Goal: Task Accomplishment & Management: Manage account settings

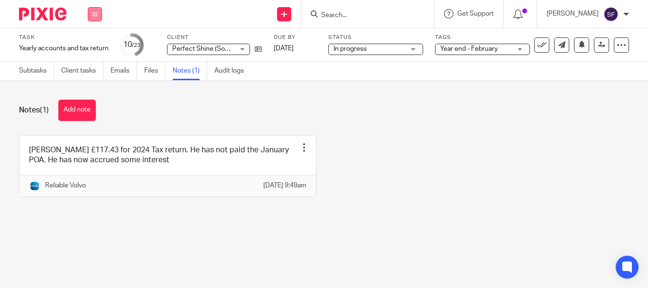
click at [98, 21] on button at bounding box center [95, 14] width 14 height 14
click at [92, 70] on link "Clients" at bounding box center [92, 72] width 21 height 7
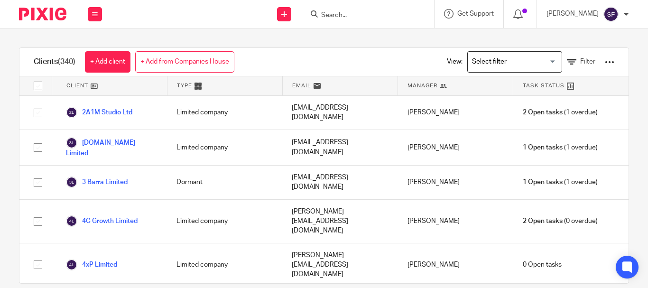
click at [10, 98] on div "Clients (340) + Add client + Add from Companies House View: Loading... Filter C…" at bounding box center [324, 158] width 648 height 260
click at [605, 61] on div at bounding box center [609, 61] width 9 height 9
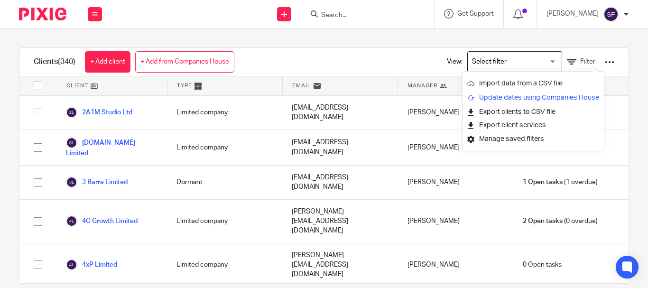
click at [561, 97] on link "Update dates using Companies House" at bounding box center [533, 98] width 132 height 14
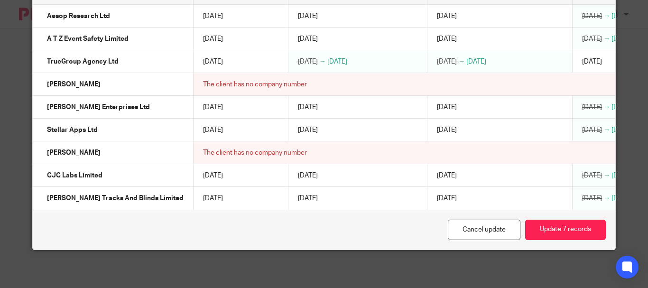
scroll to position [142, 0]
click at [542, 233] on button "Update 7 records" at bounding box center [565, 230] width 81 height 20
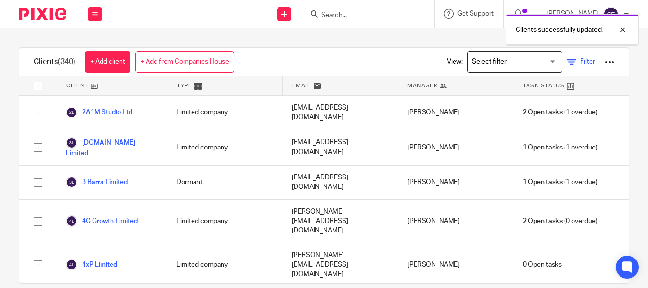
click at [567, 59] on icon at bounding box center [571, 61] width 9 height 9
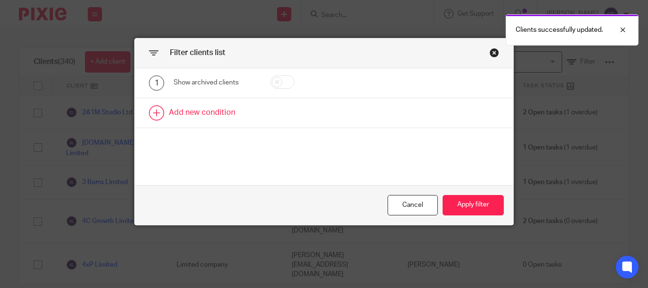
click at [224, 115] on link at bounding box center [324, 112] width 379 height 29
click at [225, 115] on div "Field" at bounding box center [210, 116] width 59 height 20
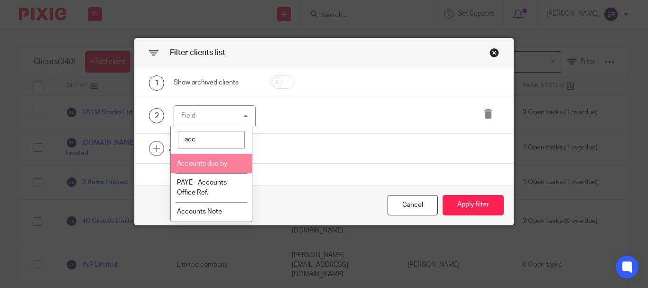
type input "acc"
click at [220, 162] on span "Accounts due by" at bounding box center [202, 163] width 50 height 7
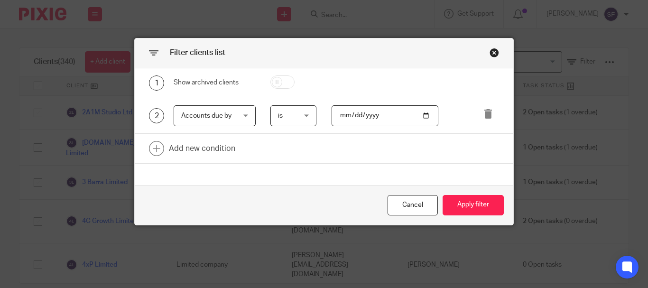
click at [305, 112] on span "is" at bounding box center [293, 116] width 30 height 20
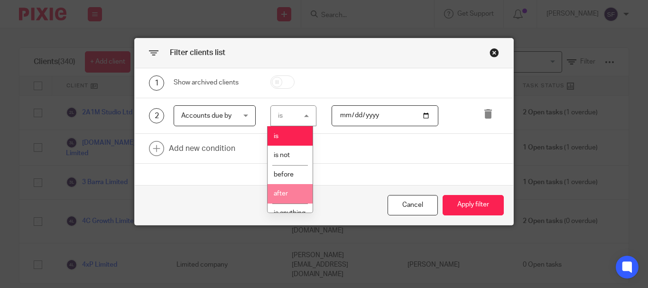
click at [293, 190] on li "after" at bounding box center [290, 193] width 45 height 19
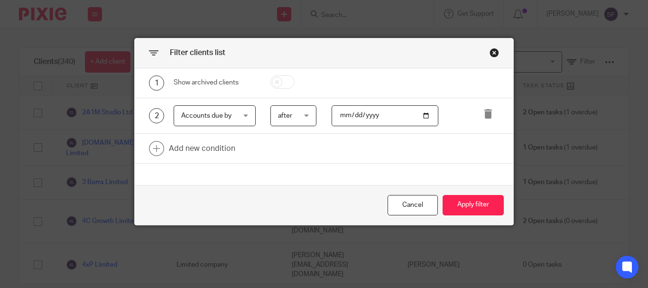
click at [354, 110] on input "date" at bounding box center [385, 115] width 107 height 21
type input "2025-08-01"
click at [218, 149] on link at bounding box center [324, 148] width 379 height 29
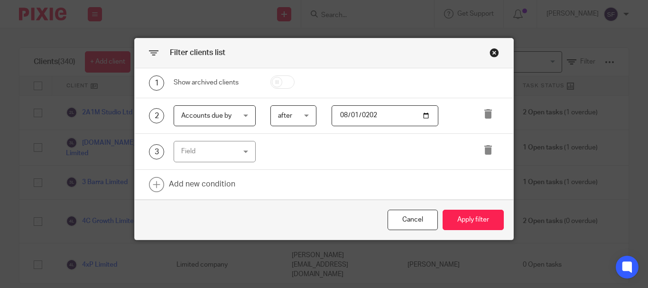
click at [226, 152] on div "Field" at bounding box center [210, 151] width 59 height 20
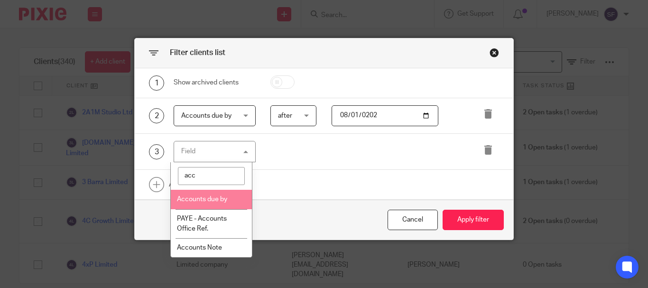
type input "acc"
click at [212, 199] on span "Accounts due by" at bounding box center [202, 199] width 50 height 7
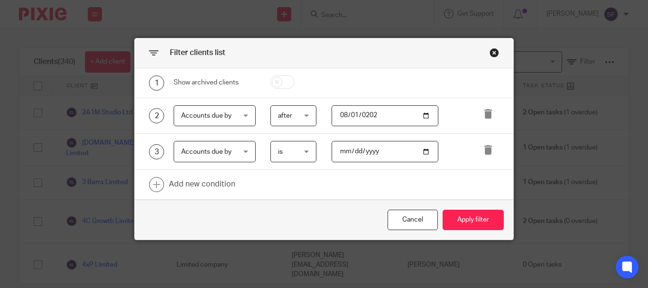
click at [282, 160] on span "is" at bounding box center [293, 151] width 30 height 20
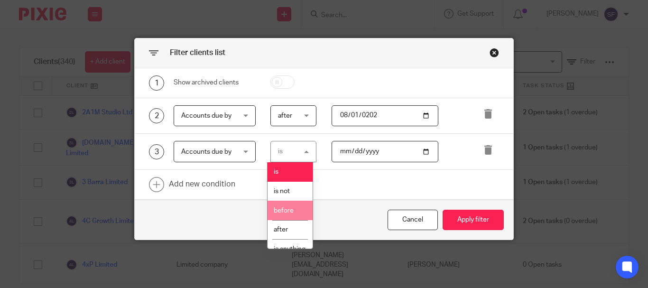
drag, startPoint x: 290, startPoint y: 209, endPoint x: 302, endPoint y: 196, distance: 17.5
click at [290, 210] on span "before" at bounding box center [284, 210] width 20 height 7
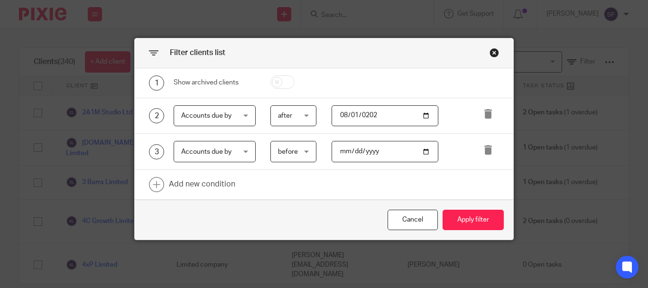
click at [352, 148] on input "date" at bounding box center [385, 151] width 107 height 21
click at [342, 150] on input "date" at bounding box center [385, 151] width 107 height 21
type input "275760-08-31"
type input "2025-08-31"
click at [474, 224] on button "Apply filter" at bounding box center [473, 220] width 61 height 20
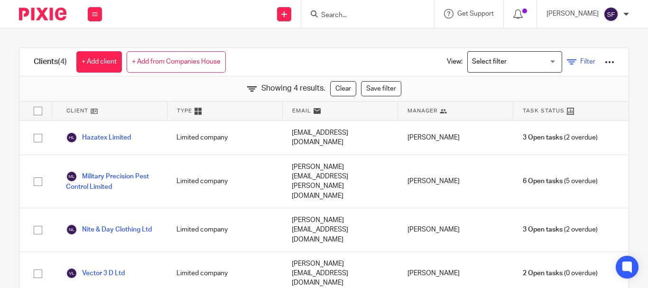
click at [580, 63] on span "Filter" at bounding box center [587, 61] width 15 height 7
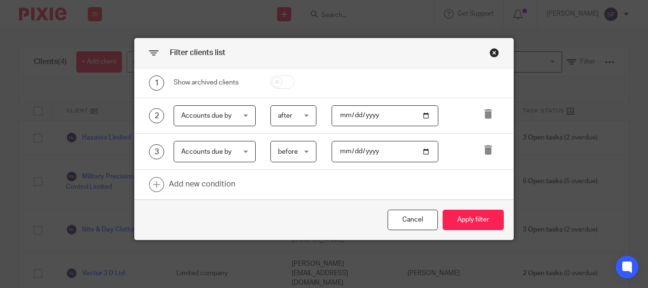
click at [356, 114] on input "2025-08-01" at bounding box center [385, 115] width 107 height 21
click at [353, 115] on input "2025-08-01" at bounding box center [385, 115] width 107 height 21
type input "2025-09-01"
click at [354, 151] on input "2025-08-31" at bounding box center [385, 151] width 107 height 21
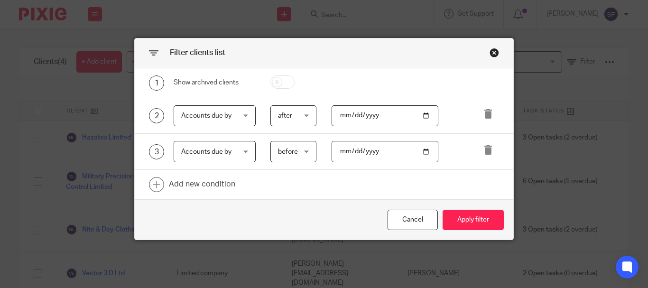
click at [344, 148] on input "date" at bounding box center [385, 151] width 107 height 21
type input "2025-09-30"
click at [460, 222] on button "Apply filter" at bounding box center [473, 220] width 61 height 20
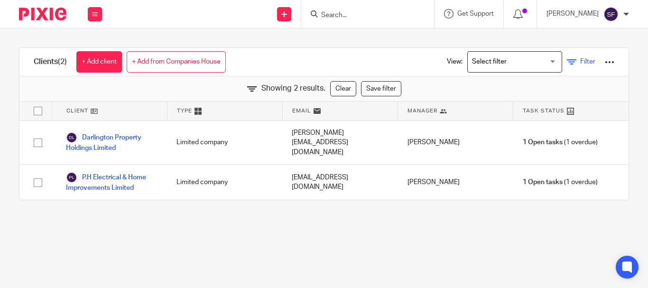
click at [567, 66] on icon at bounding box center [571, 61] width 9 height 9
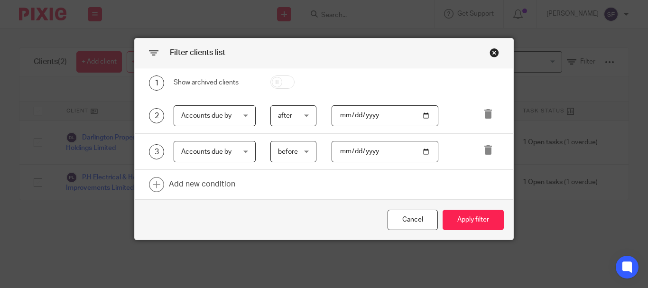
click at [354, 115] on input "2025-09-01" at bounding box center [385, 115] width 107 height 21
type input "2025-10-01"
click at [353, 150] on input "2025-09-30" at bounding box center [385, 151] width 107 height 21
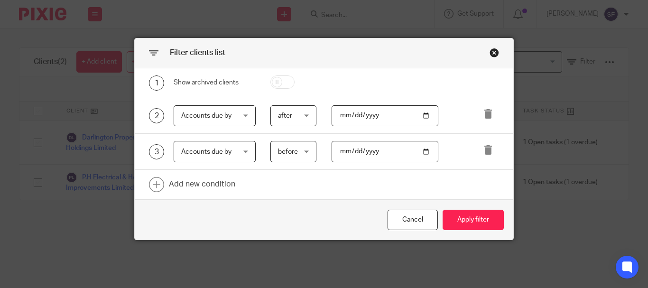
click at [353, 149] on input "2025-09-30" at bounding box center [385, 151] width 107 height 21
click at [343, 154] on input "2025-10-30" at bounding box center [385, 151] width 107 height 21
type input "2025-10-31"
click at [460, 218] on button "Apply filter" at bounding box center [473, 220] width 61 height 20
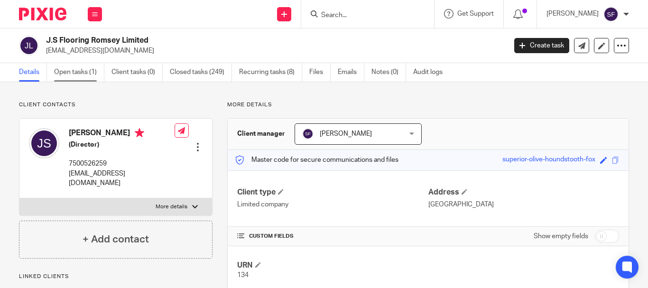
click at [88, 70] on link "Open tasks (1)" at bounding box center [79, 72] width 50 height 19
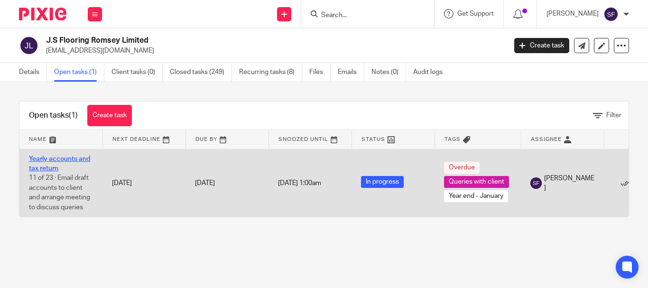
click at [80, 159] on link "Yearly accounts and tax return" at bounding box center [59, 164] width 61 height 16
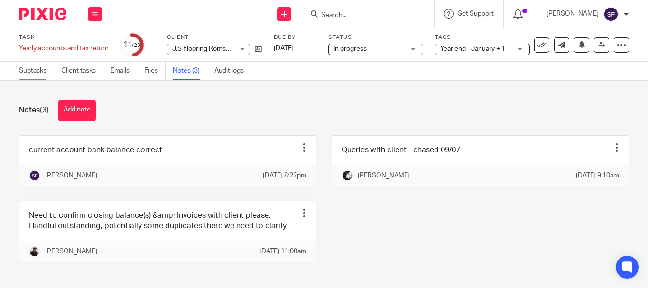
click at [25, 76] on link "Subtasks" at bounding box center [36, 71] width 35 height 19
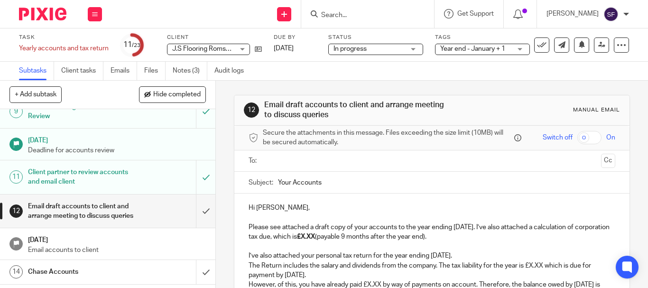
scroll to position [285, 0]
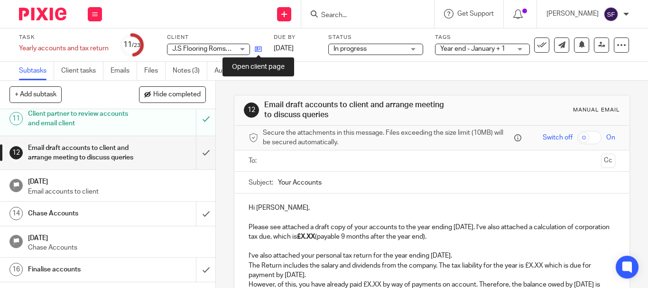
click at [259, 50] on icon at bounding box center [258, 49] width 7 height 7
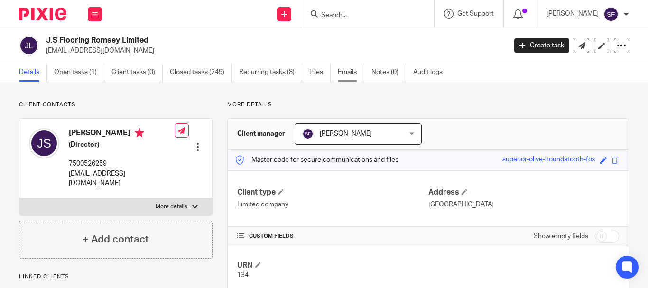
click at [352, 75] on link "Emails" at bounding box center [351, 72] width 27 height 19
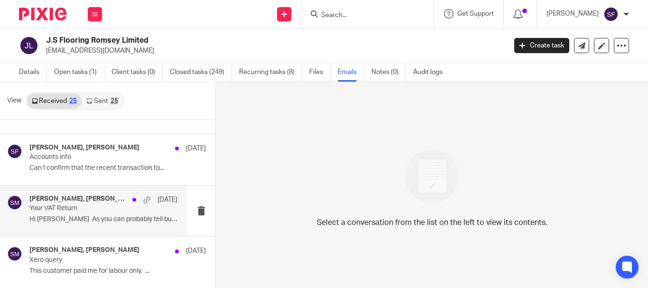
scroll to position [95, 0]
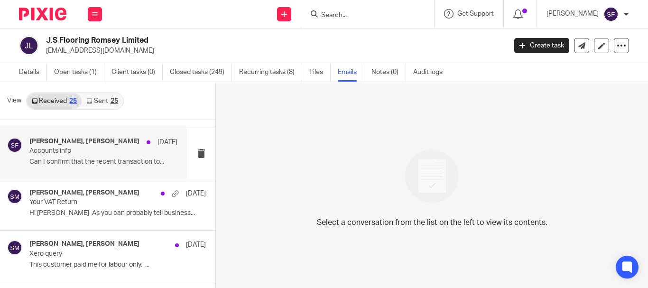
click at [88, 155] on p "Accounts info" at bounding box center [88, 151] width 119 height 8
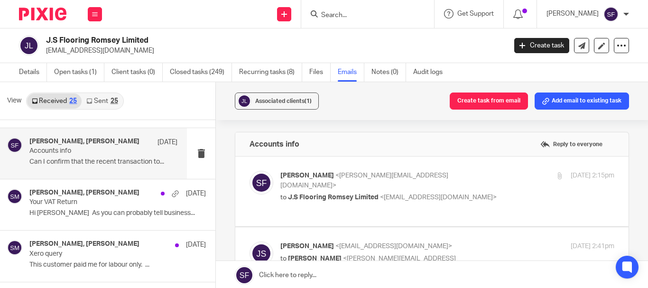
scroll to position [0, 0]
click at [487, 175] on p "Sarah Fox <sarah@wearediverso.com>" at bounding box center [391, 180] width 223 height 19
checkbox input "true"
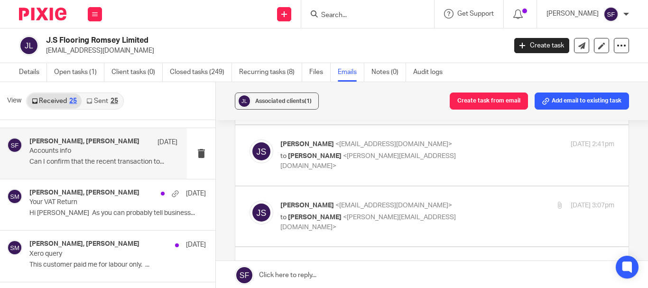
scroll to position [522, 0]
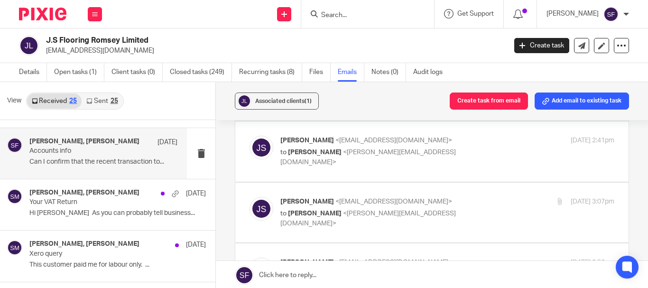
click at [489, 183] on label at bounding box center [431, 213] width 393 height 60
click at [250, 196] on input "checkbox" at bounding box center [249, 196] width 0 height 0
checkbox input "true"
click at [478, 156] on div "James Stack <stackylayer@yahoo.co.uk> to Sarah Fox <sarah@wearediverso.com> 11 …" at bounding box center [432, 152] width 365 height 32
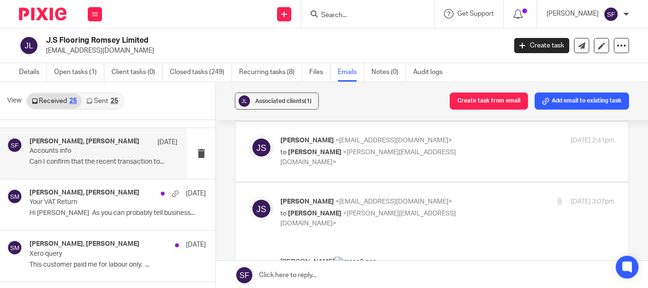
click at [446, 148] on p "to Sarah Fox <sarah@wearediverso.com>" at bounding box center [391, 157] width 223 height 19
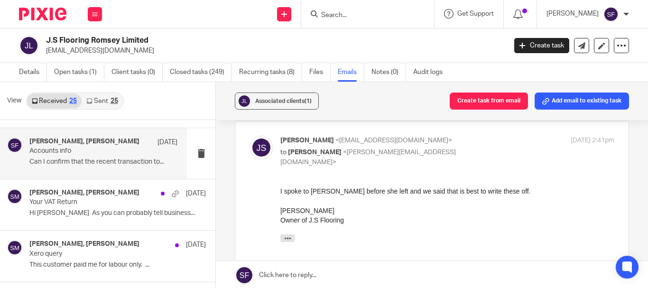
click at [446, 148] on p "to Sarah Fox <sarah@wearediverso.com>" at bounding box center [391, 157] width 223 height 19
checkbox input "false"
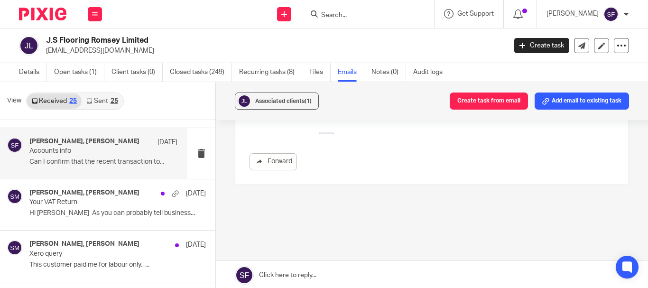
scroll to position [2249, 0]
click at [75, 75] on link "Open tasks (1)" at bounding box center [79, 72] width 50 height 19
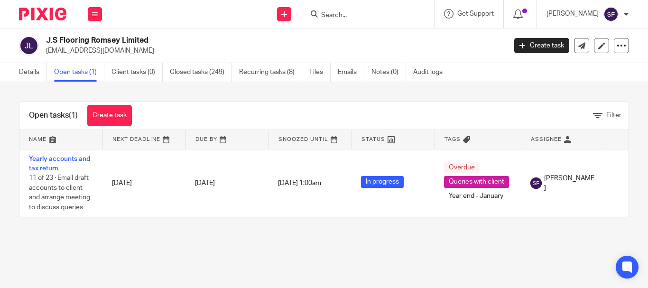
click at [370, 13] on input "Search" at bounding box center [362, 15] width 85 height 9
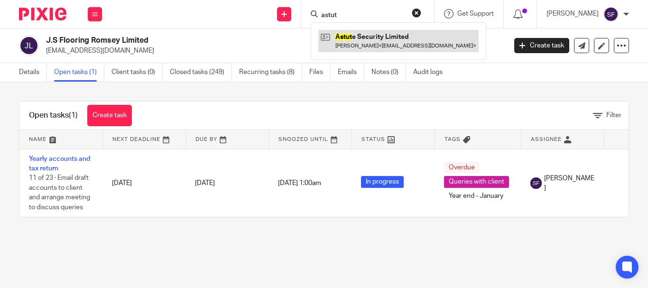
type input "astut"
click at [393, 38] on link at bounding box center [398, 41] width 160 height 22
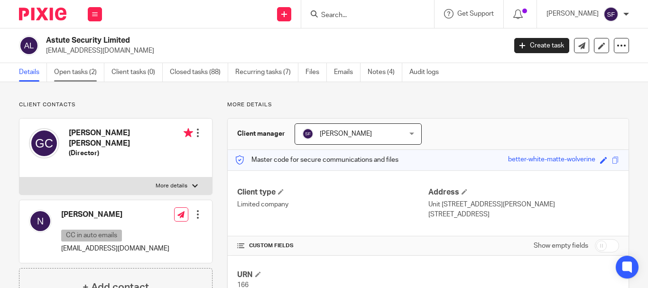
click at [93, 68] on link "Open tasks (2)" at bounding box center [79, 72] width 50 height 19
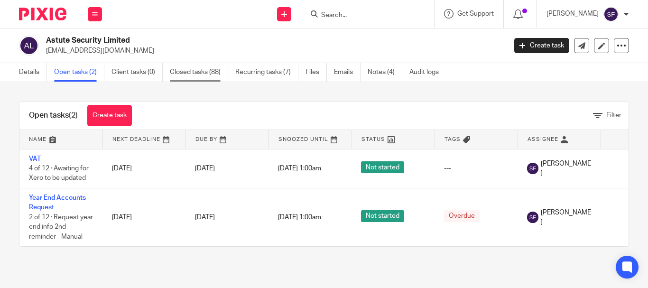
click at [211, 76] on link "Closed tasks (88)" at bounding box center [199, 72] width 58 height 19
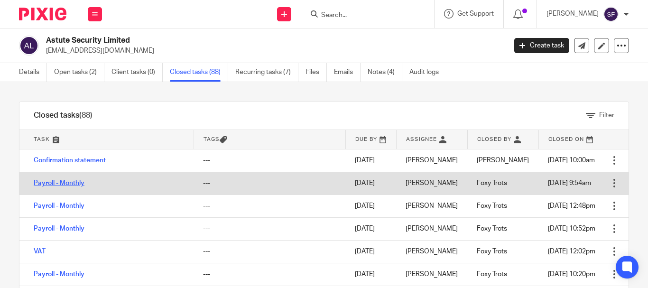
click at [70, 180] on link "Payroll - Monthly" at bounding box center [59, 183] width 51 height 7
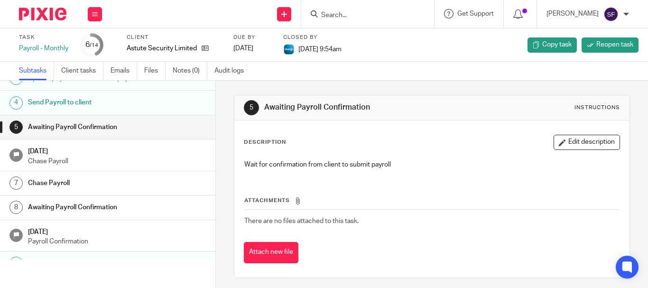
scroll to position [49, 0]
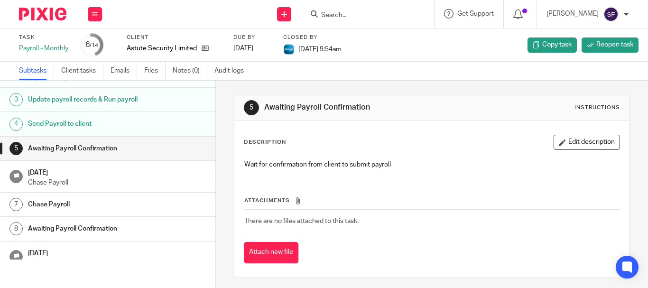
click at [86, 130] on h1 "Send Payroll to client" at bounding box center [87, 124] width 119 height 14
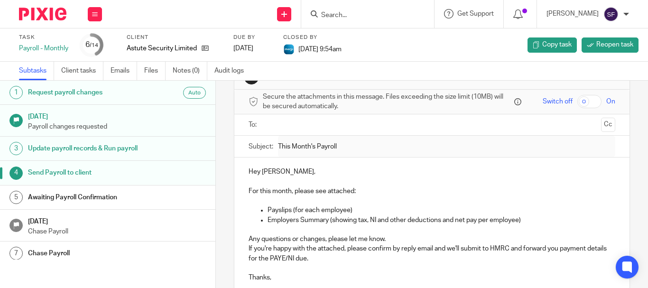
scroll to position [47, 0]
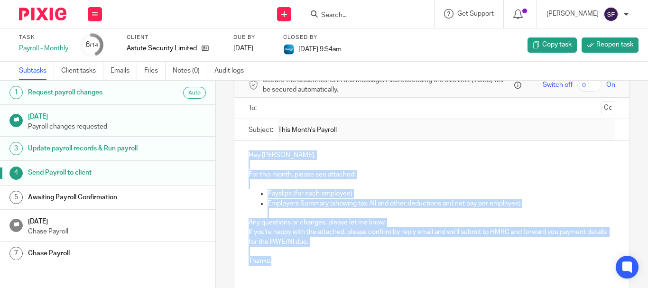
drag, startPoint x: 247, startPoint y: 154, endPoint x: 429, endPoint y: 260, distance: 210.3
click at [429, 260] on div "Hey [PERSON_NAME], For this month, please see attached: Payslips (for each empl…" at bounding box center [431, 207] width 395 height 132
copy div "Hey [PERSON_NAME], For this month, please see attached: Payslips (for each empl…"
